Goal: Book appointment/travel/reservation

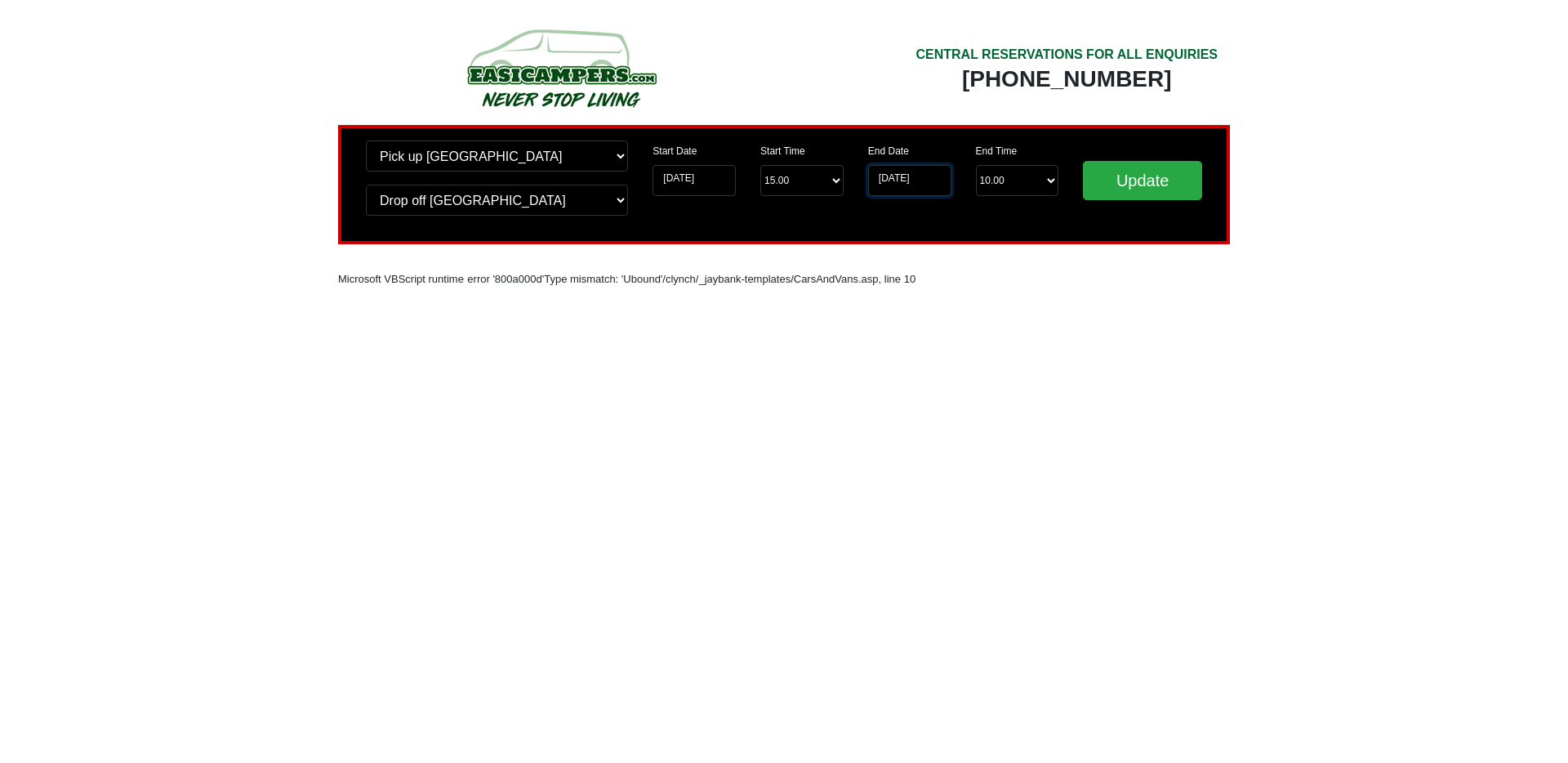
click at [900, 182] on input "[DATE]" at bounding box center [909, 181] width 84 height 31
click at [882, 181] on input "[DATE]" at bounding box center [909, 181] width 84 height 31
click at [891, 173] on input "[DATE]" at bounding box center [909, 181] width 84 height 31
click at [882, 181] on input "[DATE]" at bounding box center [909, 181] width 84 height 31
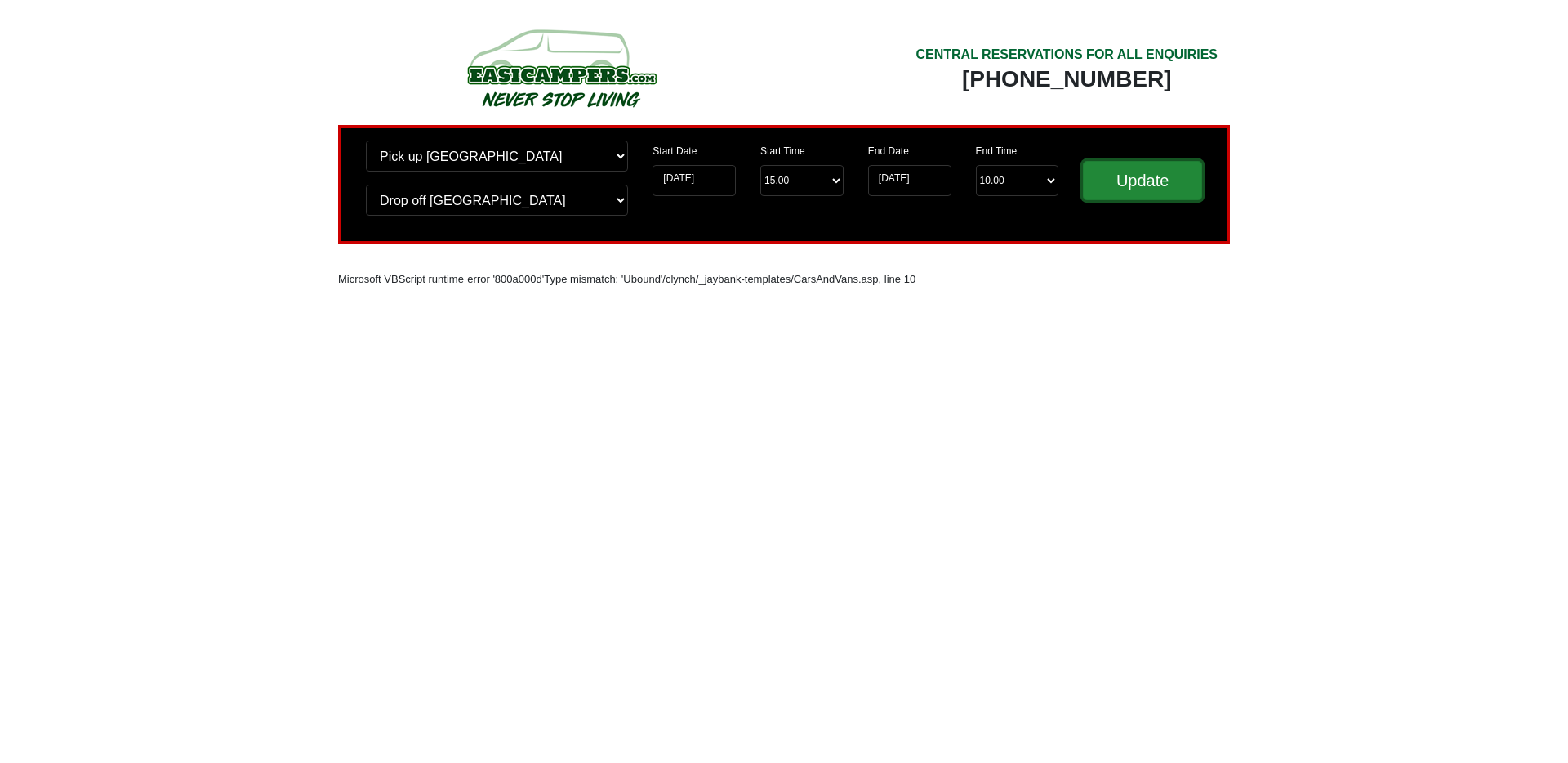
click at [1107, 186] on input "Update" at bounding box center [1142, 181] width 119 height 39
click at [1136, 191] on input "Update" at bounding box center [1142, 181] width 119 height 39
click at [932, 181] on input "[DATE]" at bounding box center [909, 181] width 84 height 31
click at [1117, 181] on input "Update" at bounding box center [1142, 181] width 119 height 39
